Goal: Complete application form

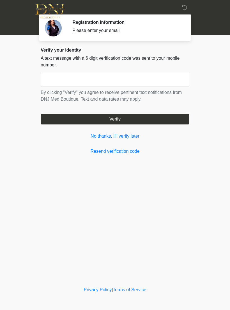
click at [66, 78] on input "text" at bounding box center [115, 80] width 149 height 14
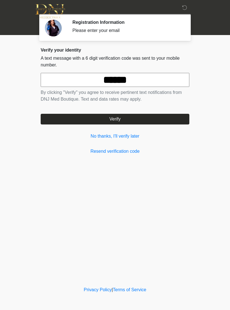
type input "******"
click at [127, 116] on button "Verify" at bounding box center [115, 119] width 149 height 11
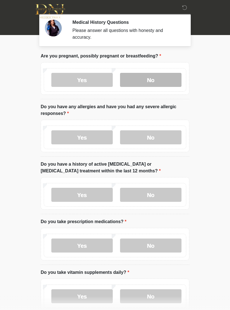
click at [164, 80] on label "No" at bounding box center [150, 80] width 61 height 14
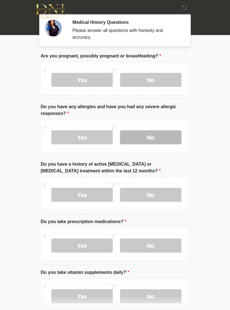
click at [161, 137] on label "No" at bounding box center [150, 137] width 61 height 14
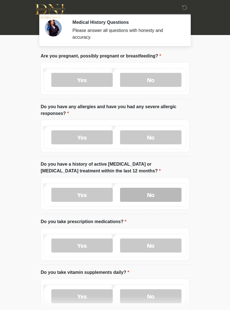
click at [166, 190] on label "No" at bounding box center [150, 195] width 61 height 14
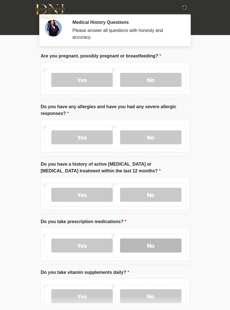
click at [161, 247] on label "No" at bounding box center [150, 246] width 61 height 14
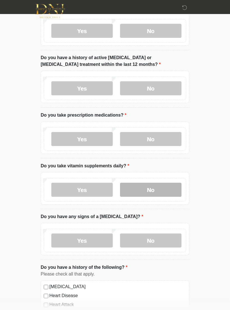
click at [163, 184] on label "No" at bounding box center [150, 190] width 61 height 14
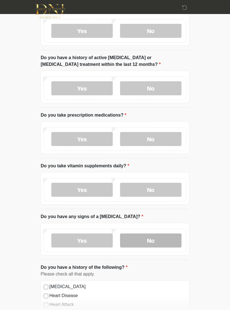
click at [159, 239] on label "No" at bounding box center [150, 241] width 61 height 14
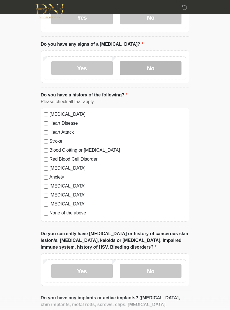
scroll to position [280, 0]
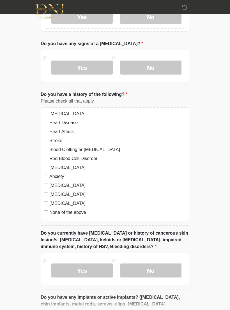
click at [51, 215] on label "None of the above" at bounding box center [117, 212] width 137 height 7
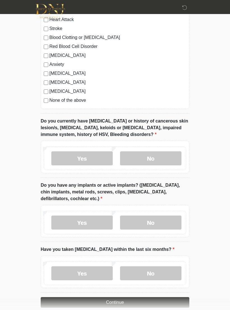
scroll to position [392, 0]
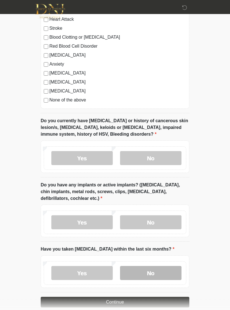
click at [156, 271] on label "No" at bounding box center [150, 273] width 61 height 14
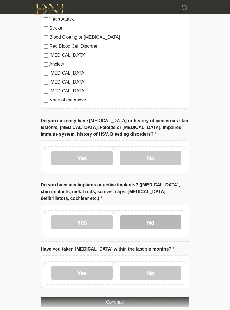
click at [159, 220] on label "No" at bounding box center [150, 222] width 61 height 14
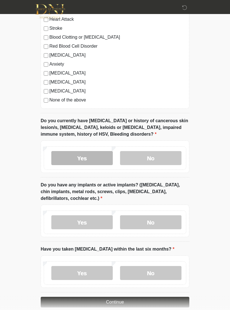
click at [86, 154] on label "Yes" at bounding box center [81, 158] width 61 height 14
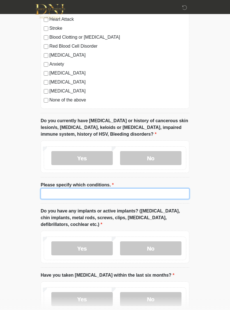
click at [58, 191] on input "Please specify which conditions." at bounding box center [115, 193] width 149 height 11
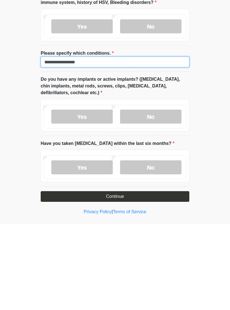
scroll to position [444, 0]
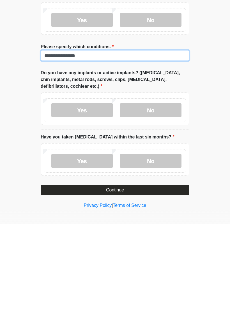
type input "**********"
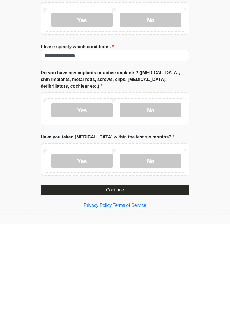
click at [118, 271] on button "Continue" at bounding box center [115, 276] width 149 height 11
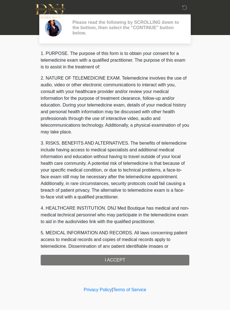
scroll to position [0, 0]
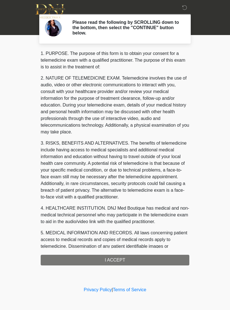
click at [120, 259] on div "1. PURPOSE. The purpose of this form is to obtain your consent for a telemedici…" at bounding box center [115, 157] width 149 height 215
click at [116, 258] on div "1. PURPOSE. The purpose of this form is to obtain your consent for a telemedici…" at bounding box center [115, 157] width 149 height 215
click at [117, 260] on div "1. PURPOSE. The purpose of this form is to obtain your consent for a telemedici…" at bounding box center [115, 157] width 149 height 215
click at [113, 259] on div "1. PURPOSE. The purpose of this form is to obtain your consent for a telemedici…" at bounding box center [115, 157] width 149 height 215
click at [131, 23] on h2 "Please read the following by SCROLLING down to the bottom, then select the "CON…" at bounding box center [126, 28] width 109 height 16
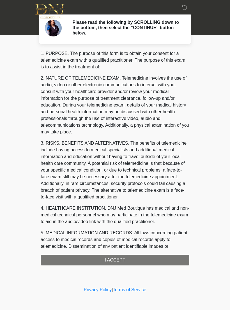
click at [110, 261] on div "1. PURPOSE. The purpose of this form is to obtain your consent for a telemedici…" at bounding box center [115, 157] width 149 height 215
click at [110, 260] on div "1. PURPOSE. The purpose of this form is to obtain your consent for a telemedici…" at bounding box center [115, 157] width 149 height 215
click at [117, 260] on div "1. PURPOSE. The purpose of this form is to obtain your consent for a telemedici…" at bounding box center [115, 157] width 149 height 215
click at [124, 257] on div "1. PURPOSE. The purpose of this form is to obtain your consent for a telemedici…" at bounding box center [115, 157] width 149 height 215
click at [120, 27] on h2 "Please read the following by SCROLLING down to the bottom, then select the "CON…" at bounding box center [126, 28] width 109 height 16
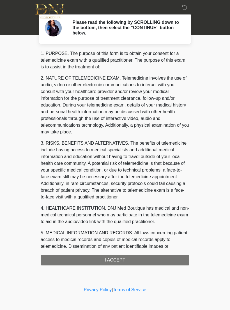
click at [121, 256] on div "1. PURPOSE. The purpose of this form is to obtain your consent for a telemedici…" at bounding box center [115, 157] width 149 height 215
click at [120, 255] on div "1. PURPOSE. The purpose of this form is to obtain your consent for a telemedici…" at bounding box center [115, 157] width 149 height 215
click at [135, 253] on div "1. PURPOSE. The purpose of this form is to obtain your consent for a telemedici…" at bounding box center [115, 157] width 149 height 215
click at [128, 254] on div "1. PURPOSE. The purpose of this form is to obtain your consent for a telemedici…" at bounding box center [115, 157] width 149 height 215
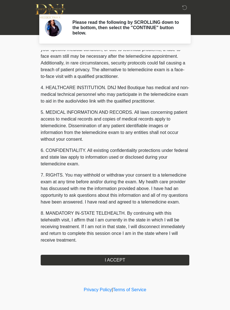
scroll to position [127, 0]
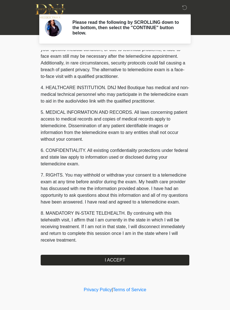
click at [121, 259] on button "I ACCEPT" at bounding box center [115, 260] width 149 height 11
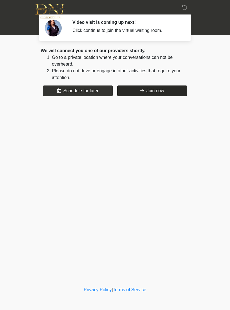
click at [159, 90] on button "Join now" at bounding box center [152, 91] width 70 height 11
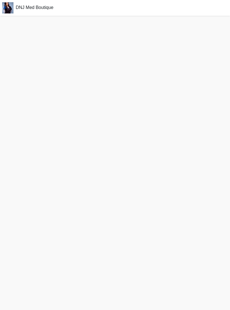
scroll to position [1, 0]
